Goal: Find specific page/section: Find specific page/section

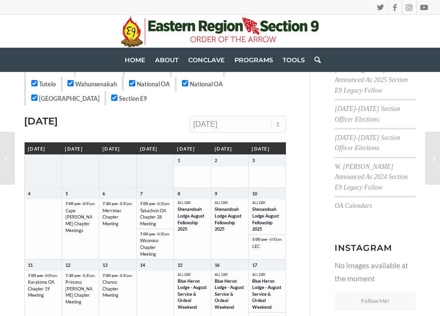
scroll to position [116, 0]
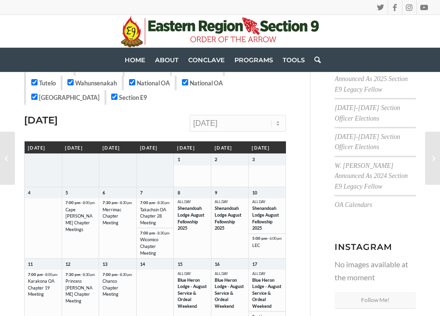
click at [262, 119] on select "[DATE] [DATE] [DATE] [DATE] [DATE] [DATE] [DATE] [DATE] [DATE] [DATE] [DATE] [D…" at bounding box center [238, 123] width 96 height 17
select select "202509"
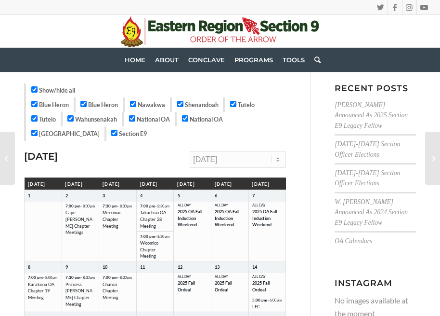
scroll to position [79, 0]
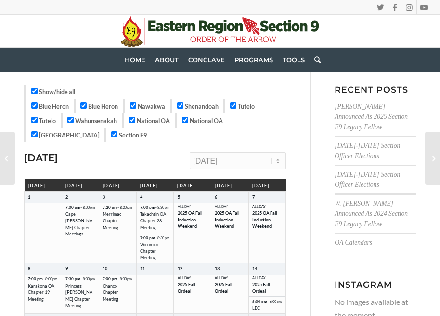
click at [188, 119] on input "National OA" at bounding box center [185, 120] width 6 height 6
checkbox input "false"
click at [183, 104] on input "Shenandoah" at bounding box center [180, 105] width 6 height 6
checkbox input "false"
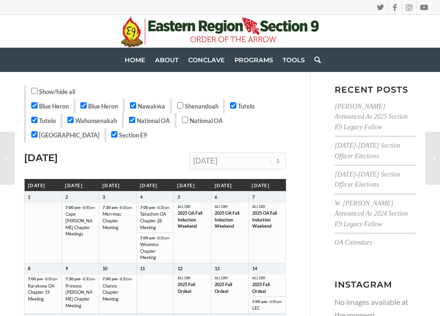
click at [237, 104] on input "Tutelo" at bounding box center [233, 105] width 6 height 6
checkbox input "false"
click at [136, 105] on input "Nawakwa" at bounding box center [133, 105] width 6 height 6
checkbox input "false"
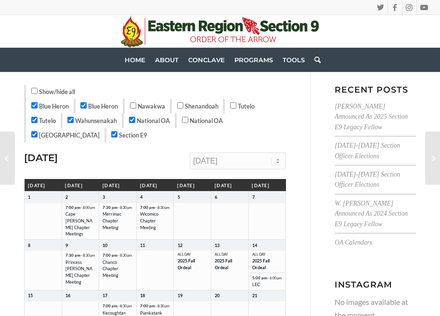
click at [135, 121] on input "National OA" at bounding box center [132, 120] width 6 height 6
checkbox input "false"
click at [73, 119] on input "Wahunsenakah" at bounding box center [70, 120] width 6 height 6
checkbox input "false"
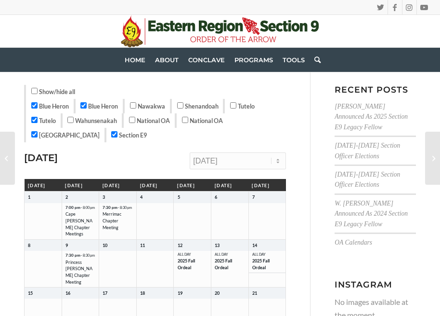
click at [83, 106] on input "Blue Heron" at bounding box center [83, 105] width 6 height 6
checkbox input "false"
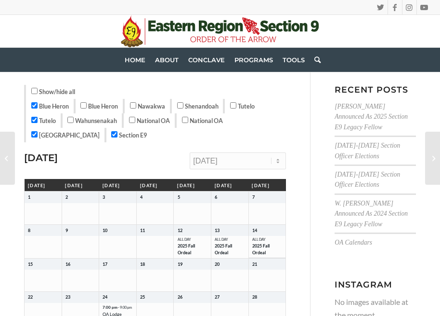
click at [36, 106] on input "Blue Heron" at bounding box center [34, 105] width 6 height 6
checkbox input "false"
click at [35, 121] on input "Tutelo" at bounding box center [34, 120] width 6 height 6
checkbox input "false"
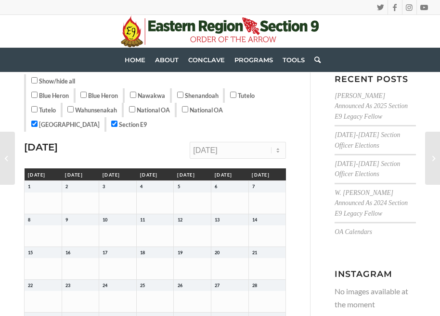
scroll to position [86, 0]
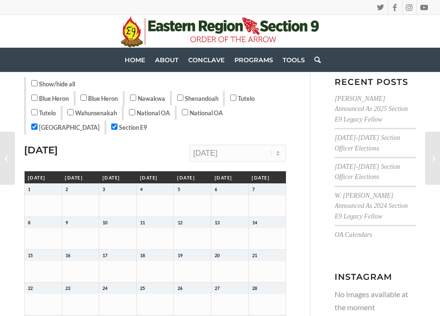
click at [235, 160] on select "[DATE] [DATE] [DATE] [DATE] [DATE] [DATE] [DATE] [DATE] [DATE] [DATE] [DATE] [D…" at bounding box center [238, 153] width 96 height 17
select select "202510"
